Goal: Task Accomplishment & Management: Use online tool/utility

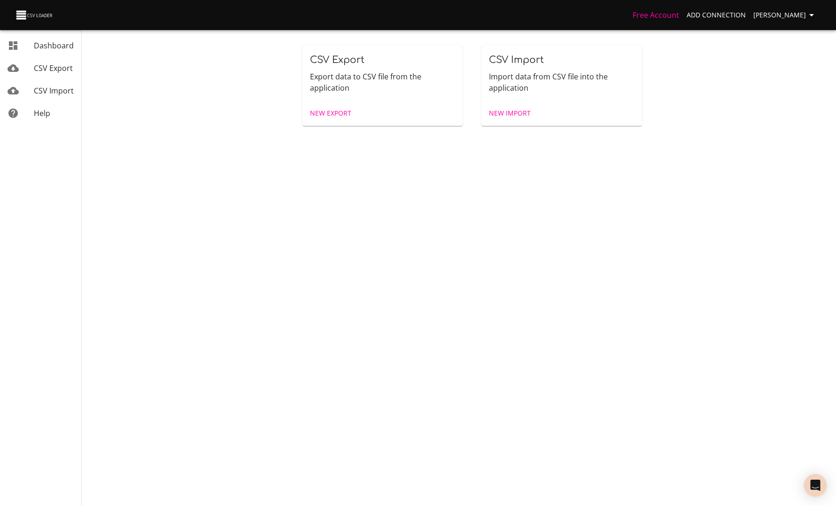
click at [336, 114] on span "New Export" at bounding box center [330, 114] width 41 height 12
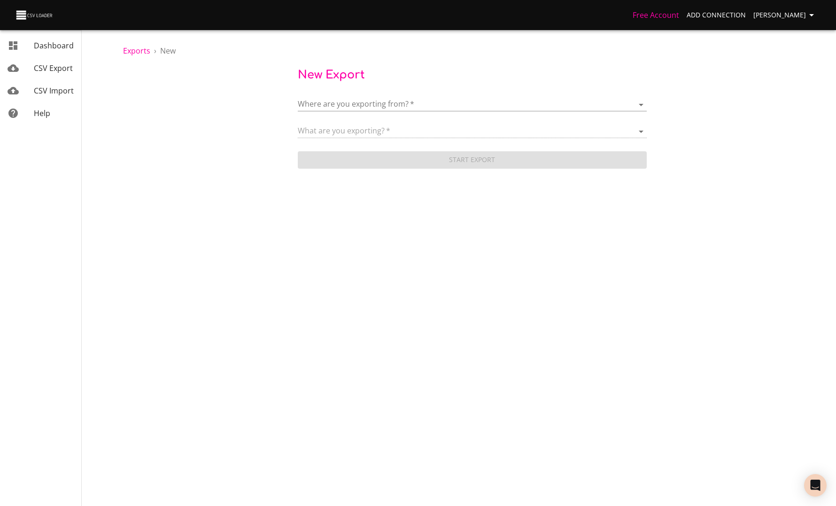
click at [336, 108] on body "Free Account Add Connection [PERSON_NAME] Dashboard CSV Export CSV Import Help …" at bounding box center [418, 253] width 836 height 506
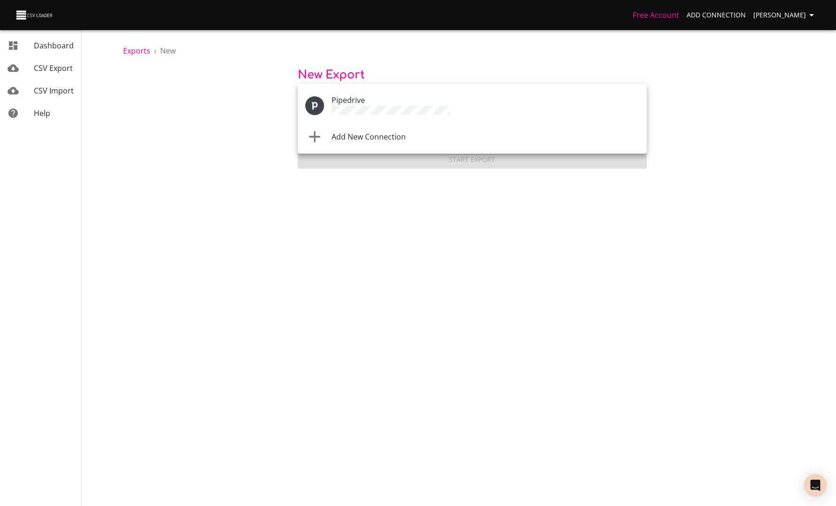
click at [340, 135] on span "Add New Connection" at bounding box center [369, 137] width 74 height 10
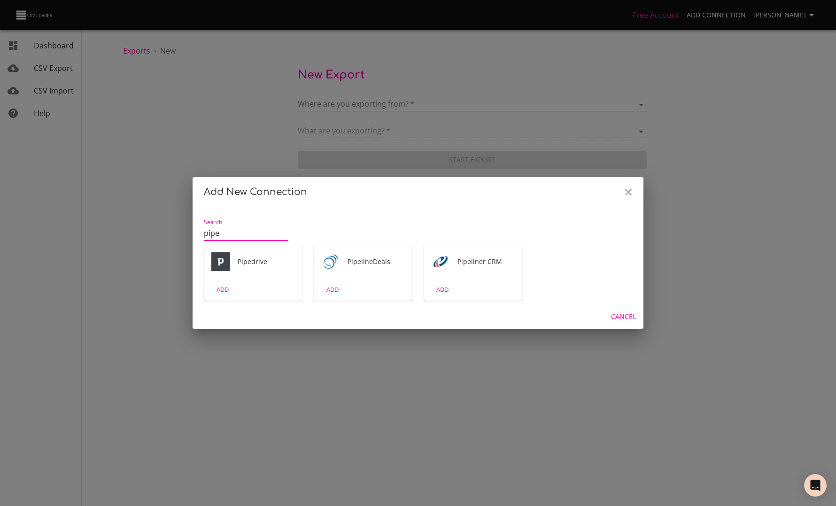
type input "pipe"
click at [249, 272] on div "Pipedrive" at bounding box center [253, 262] width 99 height 34
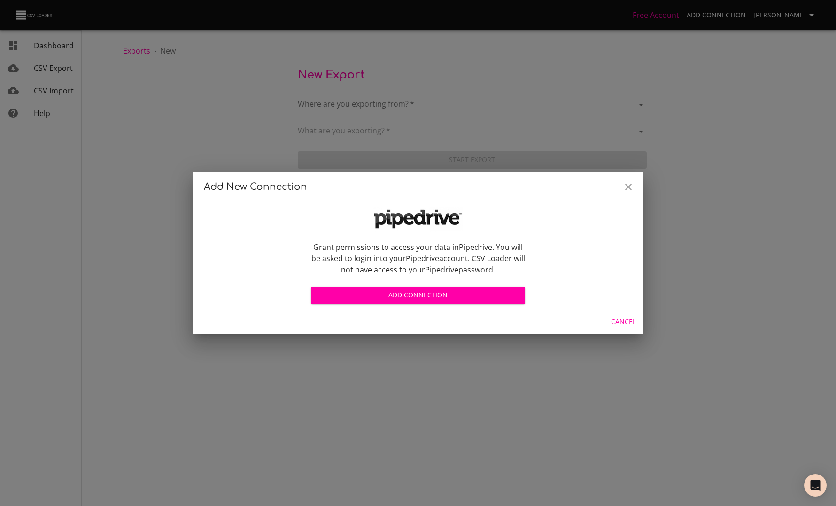
click at [381, 296] on span "Add Connection" at bounding box center [417, 295] width 199 height 12
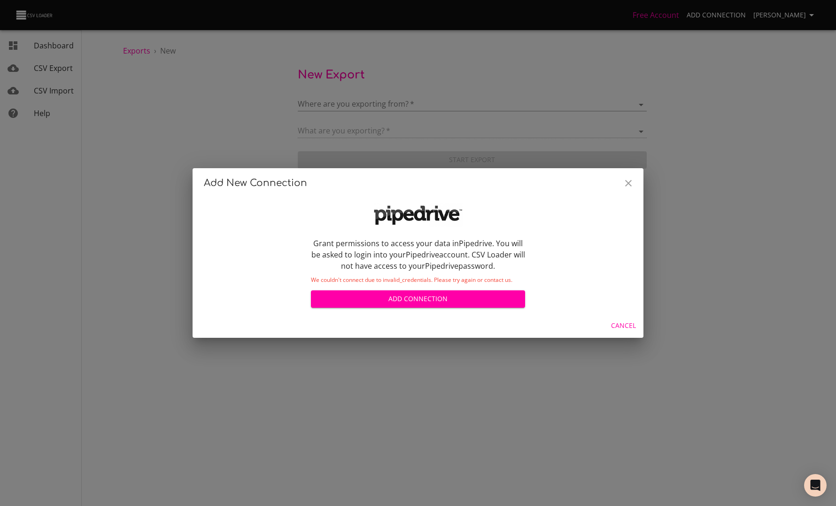
click at [624, 183] on icon "Close" at bounding box center [628, 183] width 11 height 11
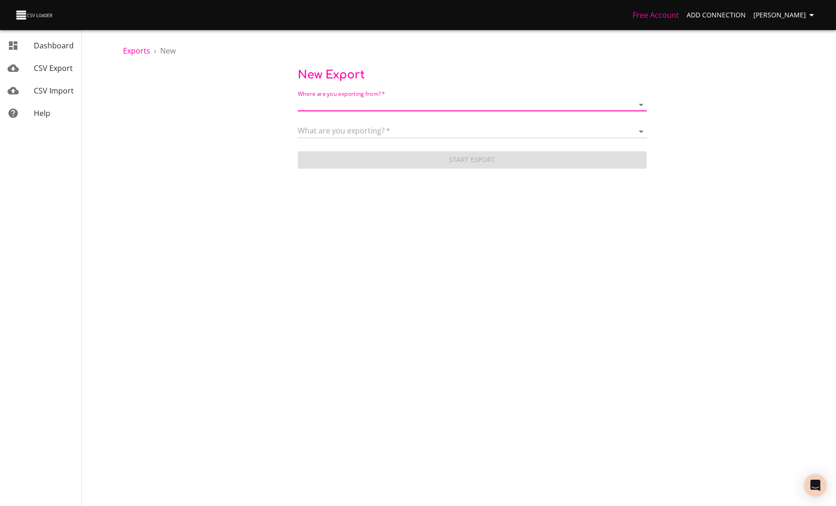
click at [792, 18] on span "Antoine Ravet" at bounding box center [785, 15] width 64 height 12
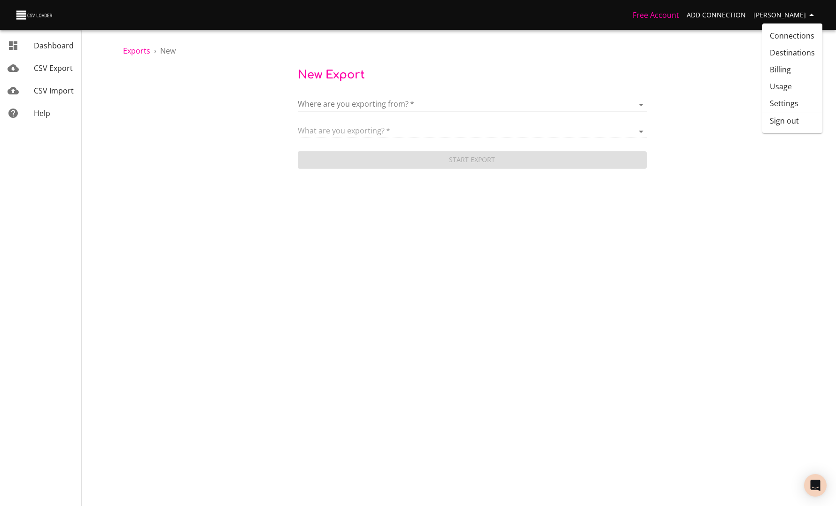
click at [775, 127] on li "Sign out" at bounding box center [792, 120] width 60 height 17
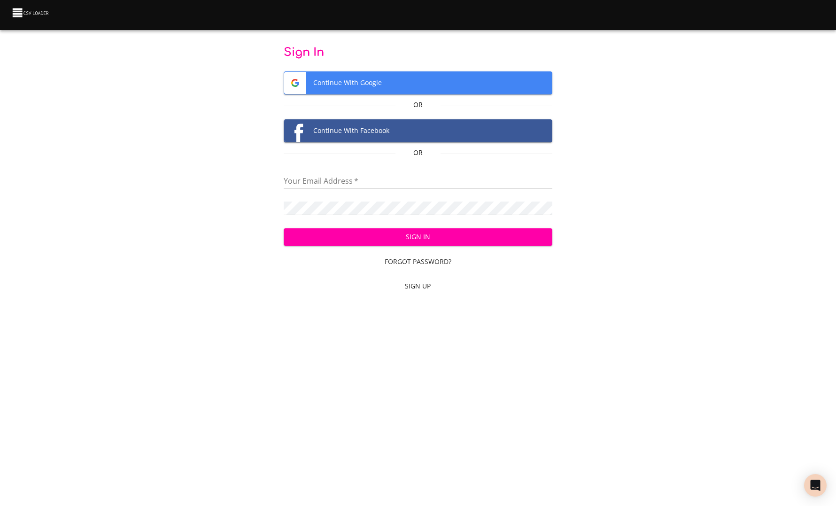
click at [336, 178] on input "email" at bounding box center [418, 182] width 269 height 14
click at [216, 219] on div "Sign In Continue With Google Or Continue With Facebook Or Your Email Address   …" at bounding box center [418, 171] width 806 height 252
click at [366, 76] on span "Continue With Google" at bounding box center [418, 83] width 268 height 22
